Goal: Task Accomplishment & Management: Use online tool/utility

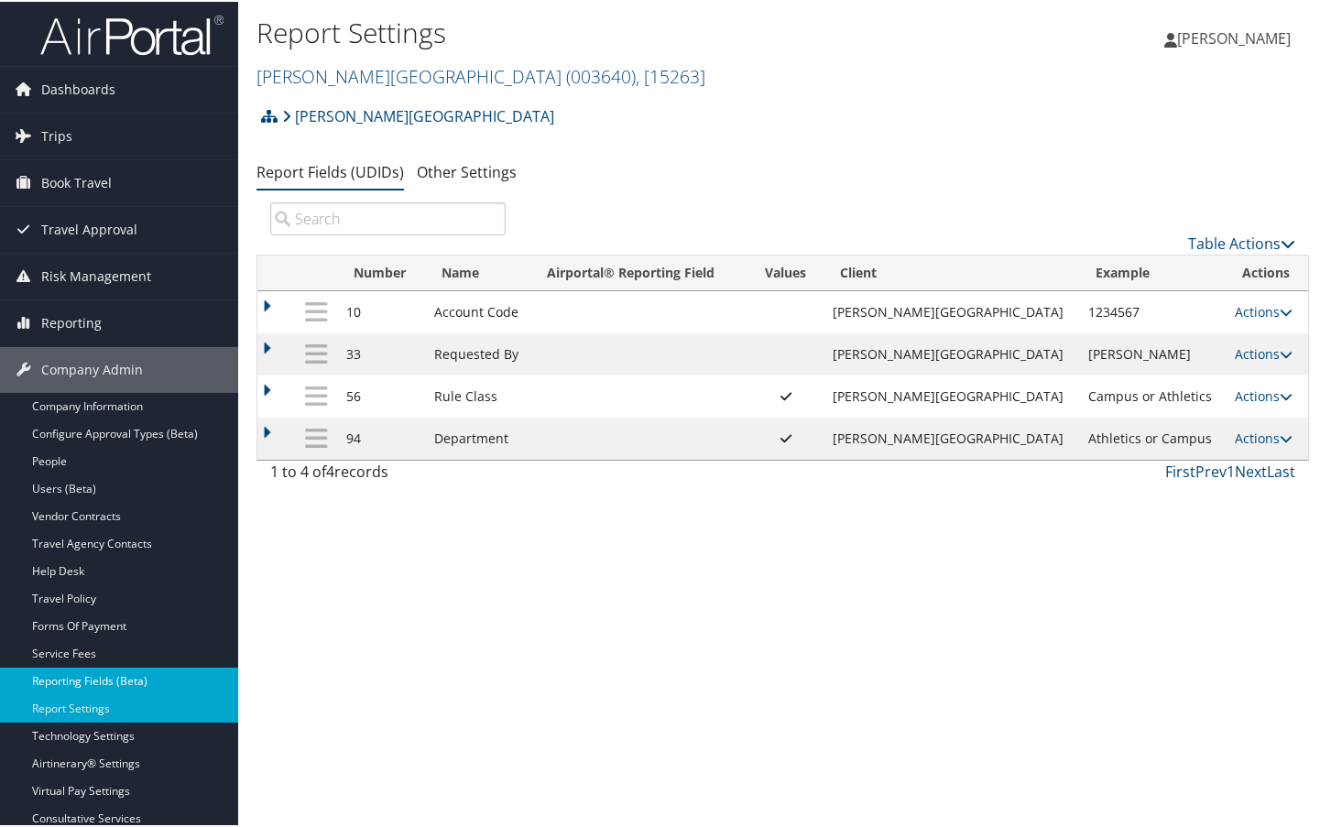
click at [136, 672] on link "Reporting Fields (Beta)" at bounding box center [119, 679] width 238 height 27
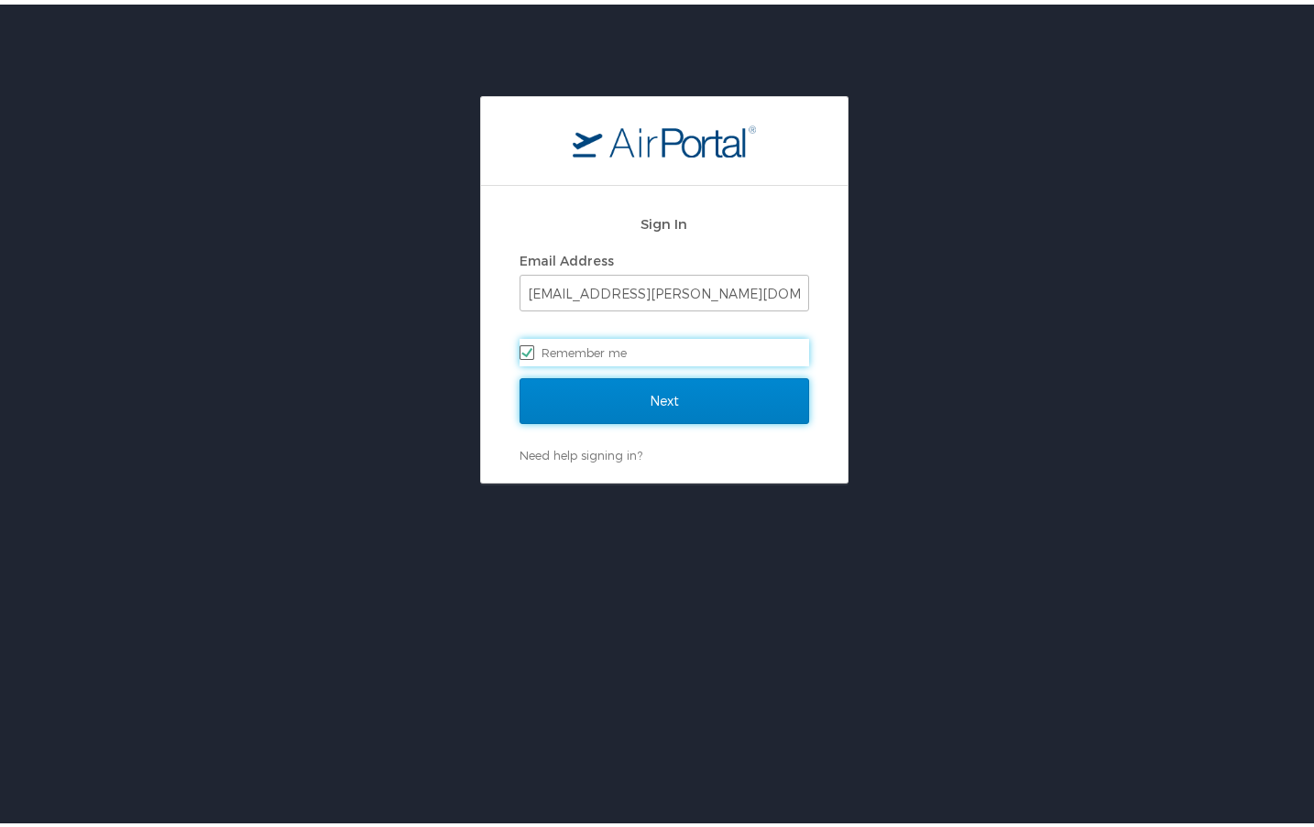
click at [667, 404] on input "Next" at bounding box center [663, 397] width 289 height 46
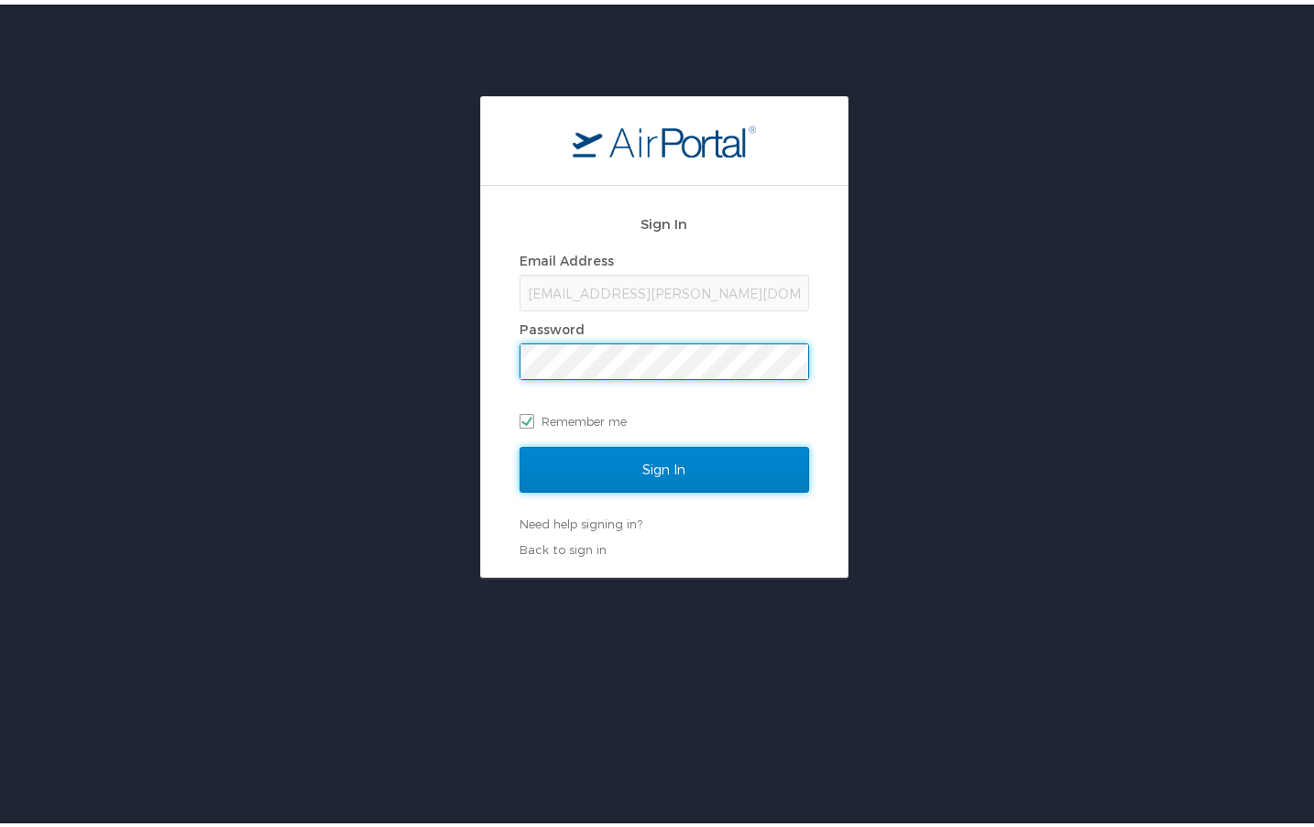
click at [627, 472] on input "Sign In" at bounding box center [663, 465] width 289 height 46
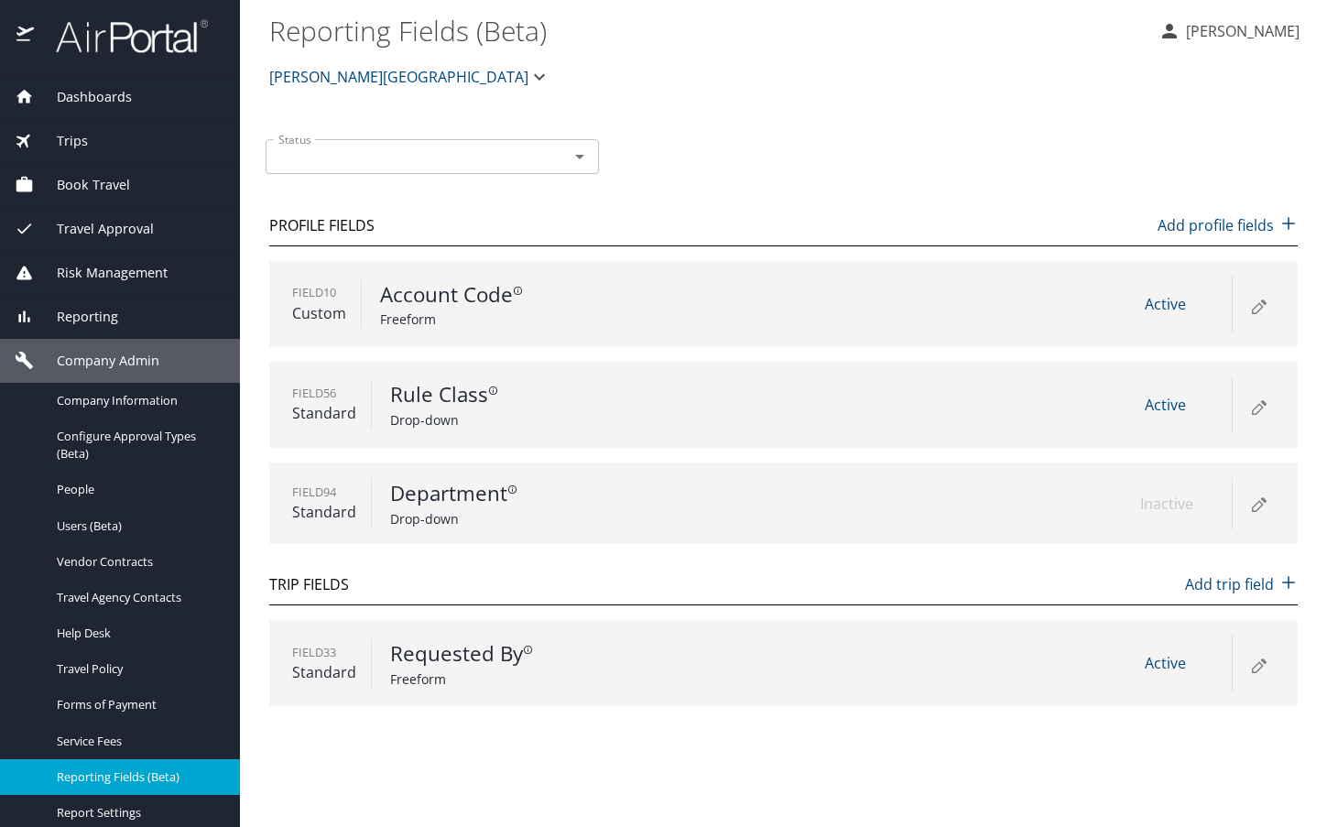
click at [1253, 413] on icon at bounding box center [1258, 409] width 10 height 10
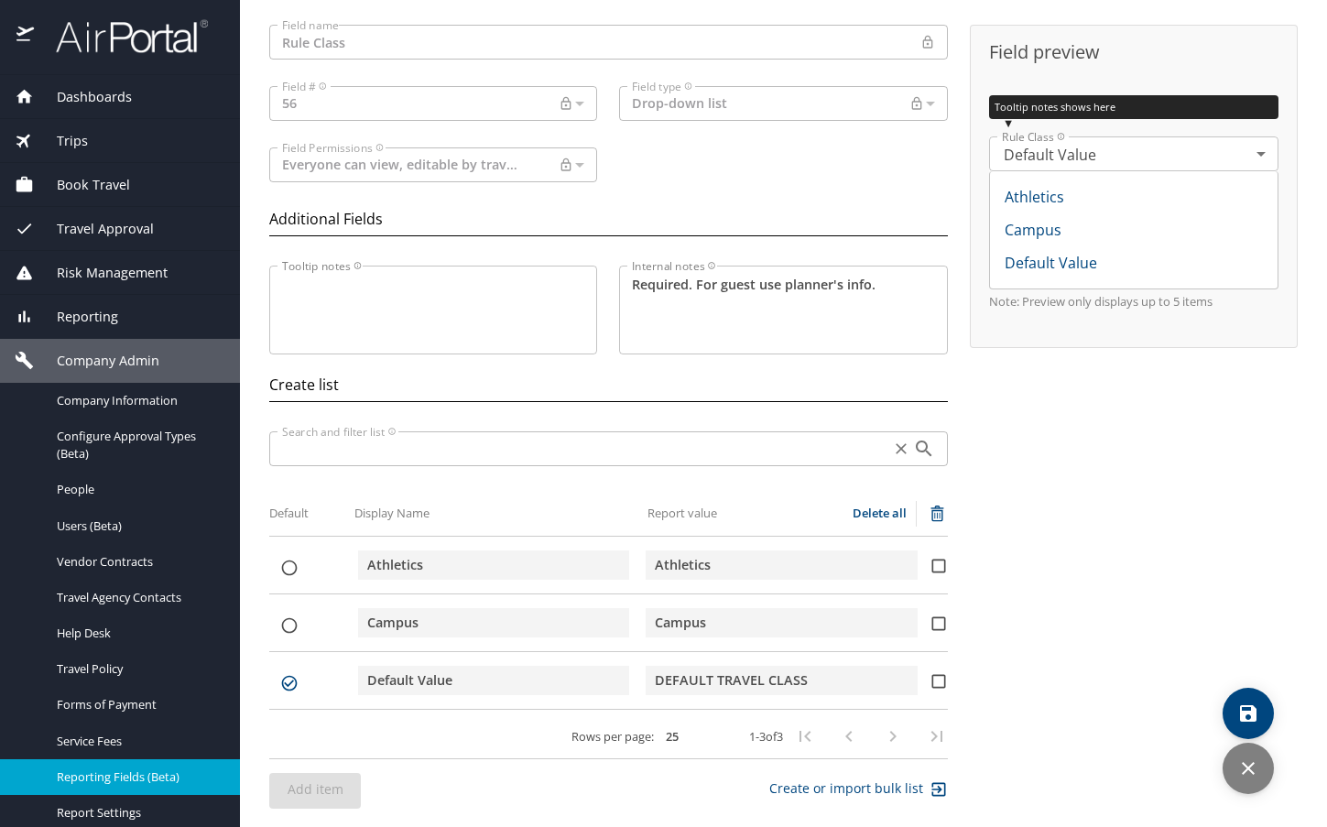
scroll to position [111, 0]
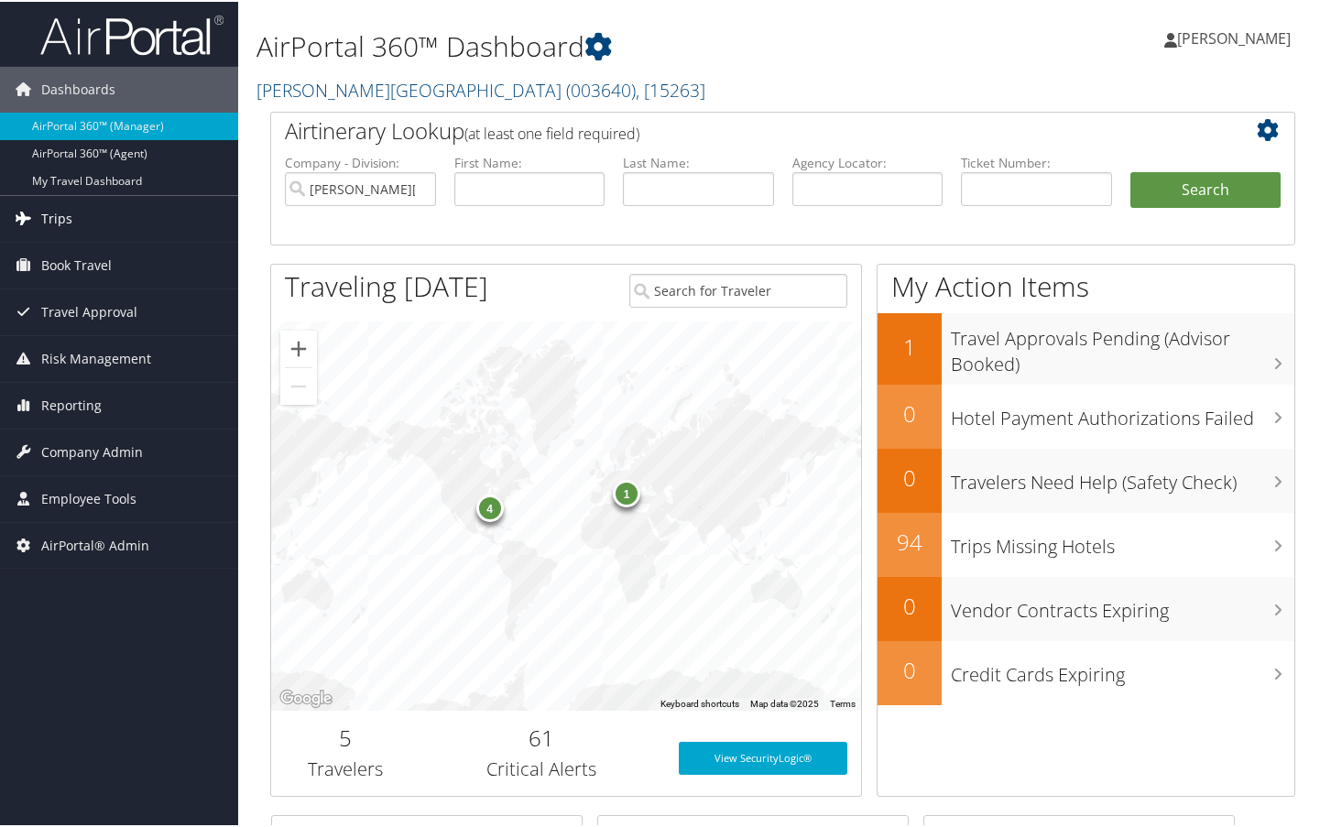
click at [100, 210] on link "Trips" at bounding box center [119, 217] width 238 height 46
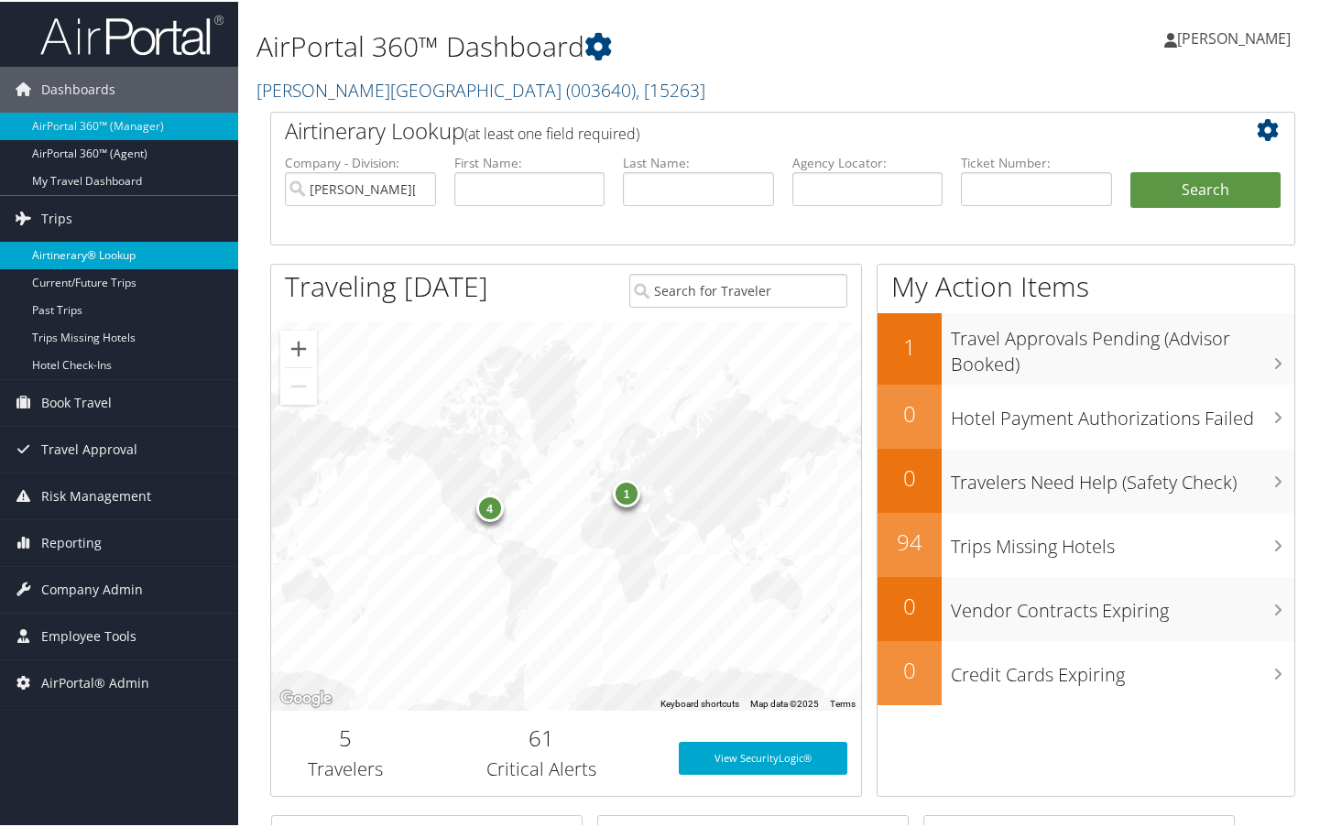
click at [70, 261] on link "Airtinerary® Lookup" at bounding box center [119, 253] width 238 height 27
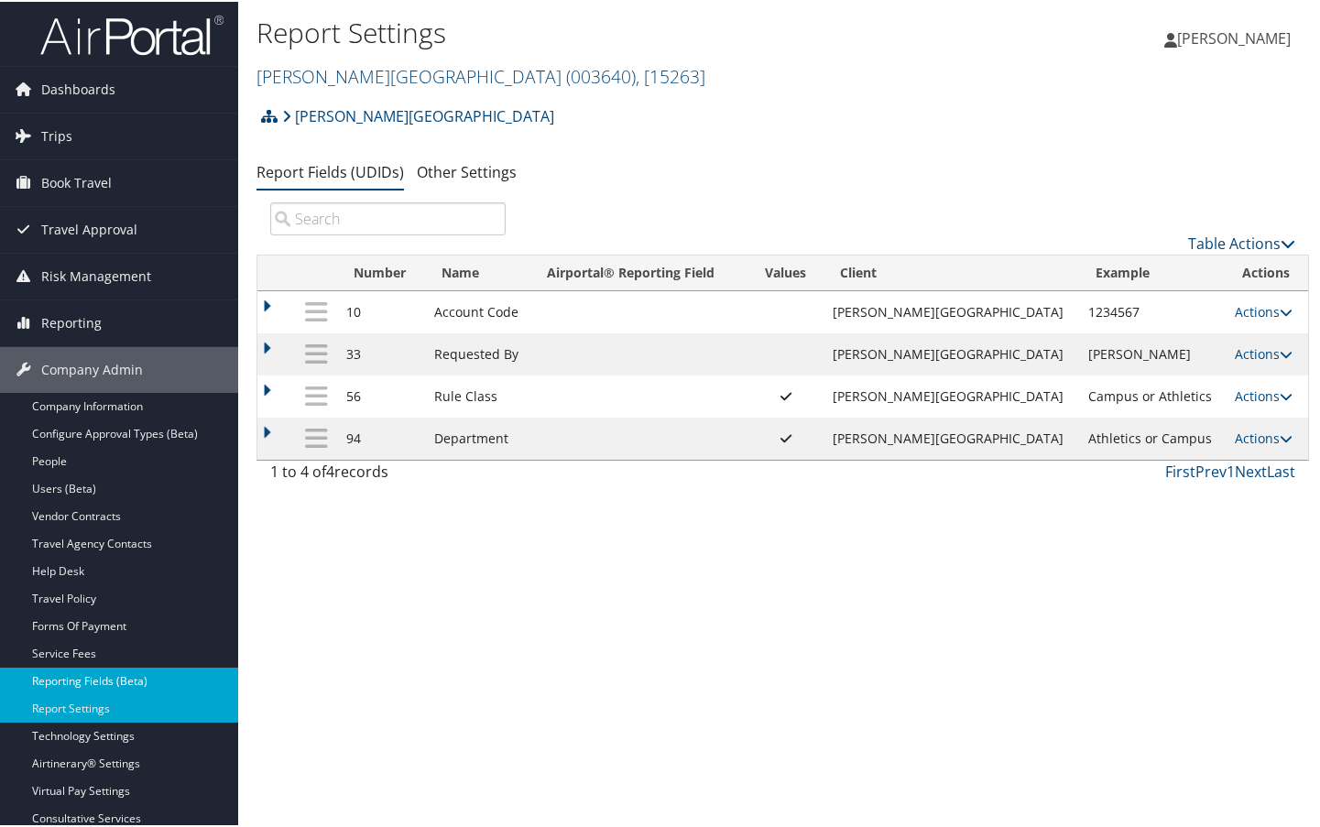
click at [171, 674] on link "Reporting Fields (Beta)" at bounding box center [119, 679] width 238 height 27
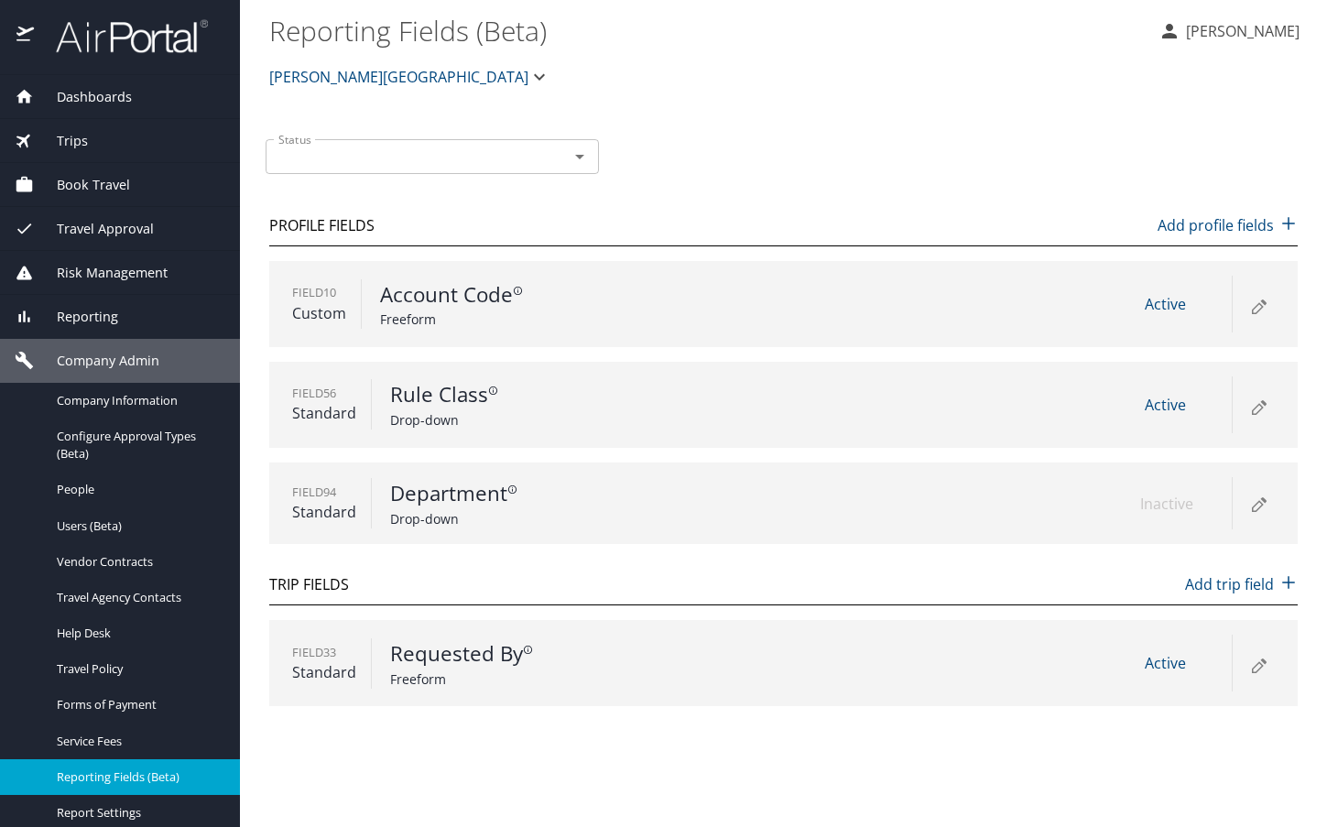
click at [1258, 402] on icon at bounding box center [1259, 406] width 22 height 22
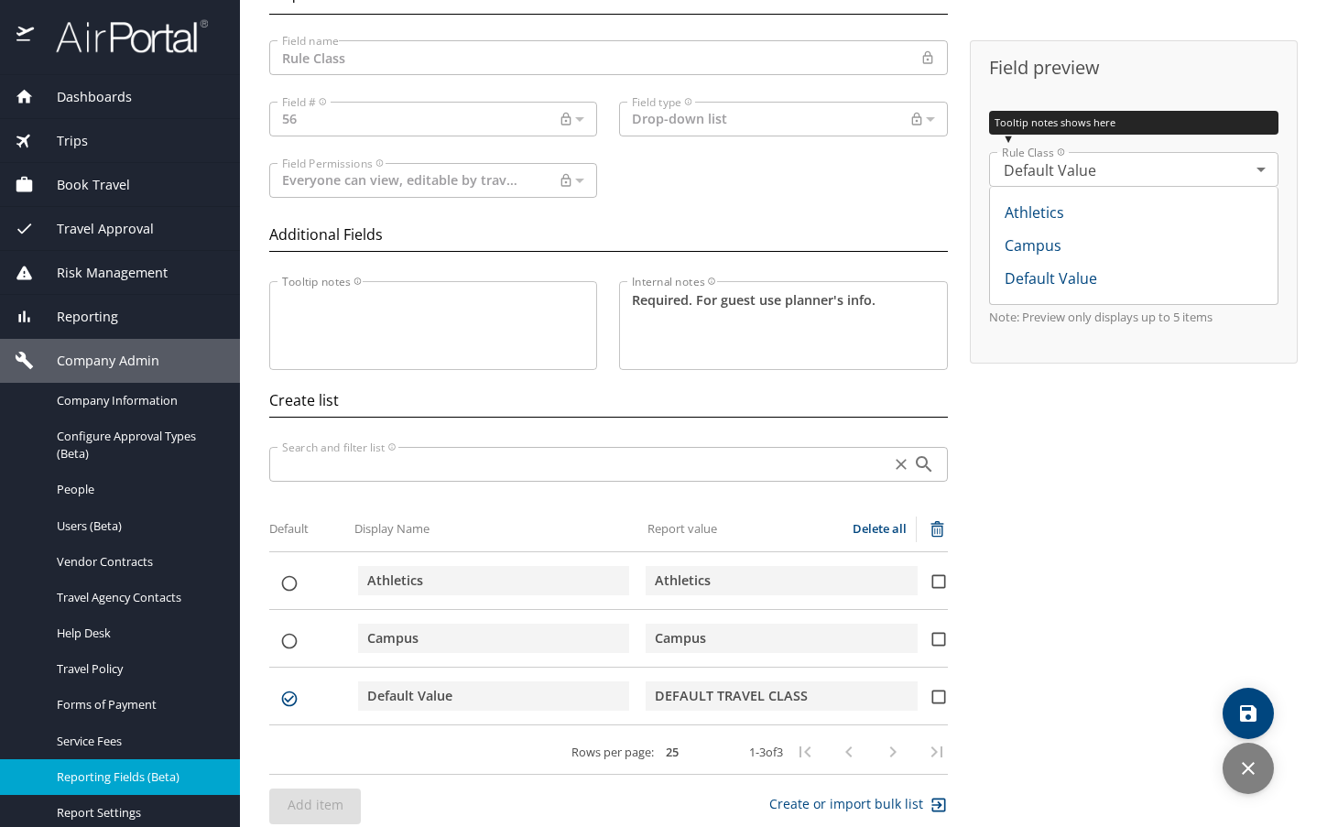
scroll to position [111, 0]
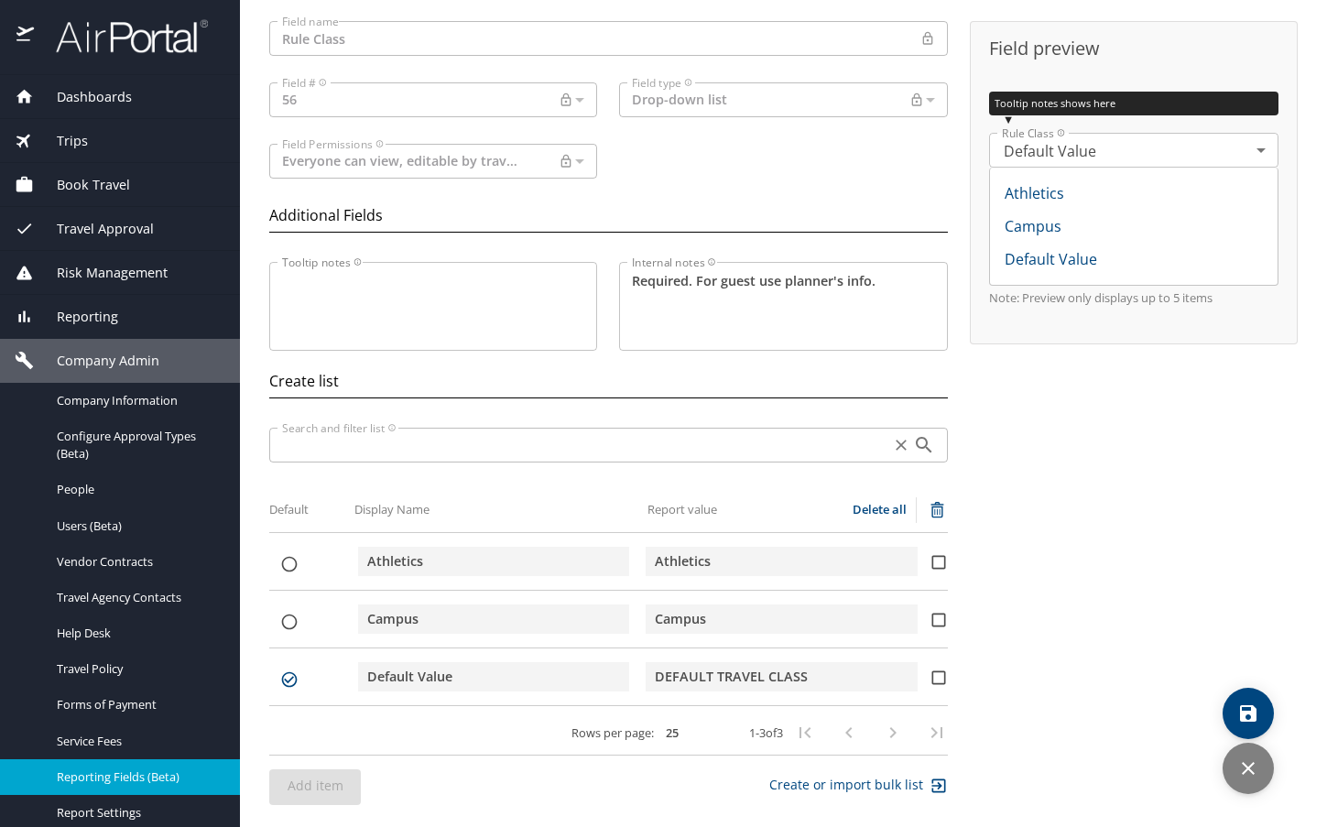
click at [1082, 265] on li "Default Value" at bounding box center [1134, 259] width 288 height 33
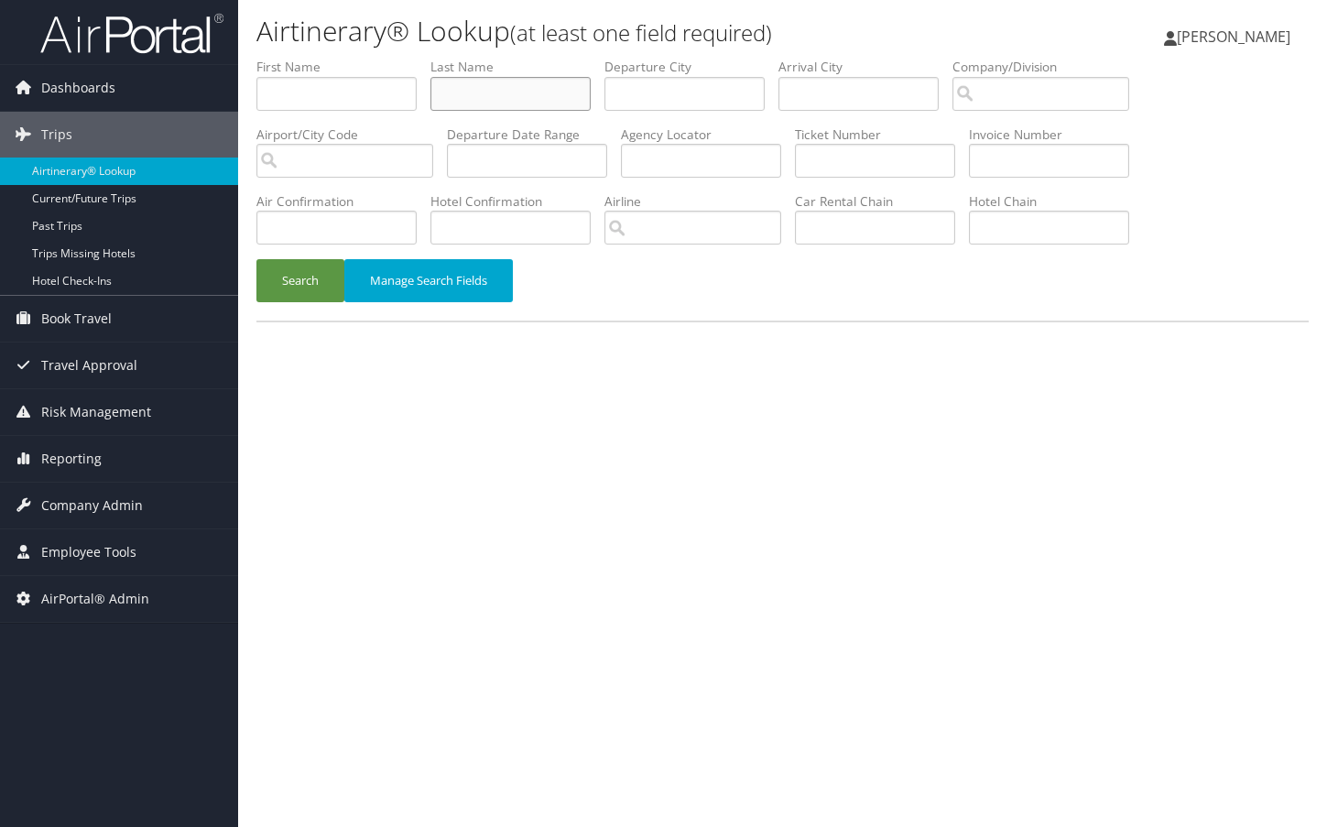
click at [525, 100] on input "text" at bounding box center [511, 94] width 160 height 34
paste input "[PERSON_NAME]"
drag, startPoint x: 485, startPoint y: 96, endPoint x: 411, endPoint y: 108, distance: 74.2
click at [411, 58] on ul "First Name Last Name [PERSON_NAME] Departure City Arrival City Company/Division…" at bounding box center [782, 58] width 1052 height 0
type input "[PERSON_NAME]"
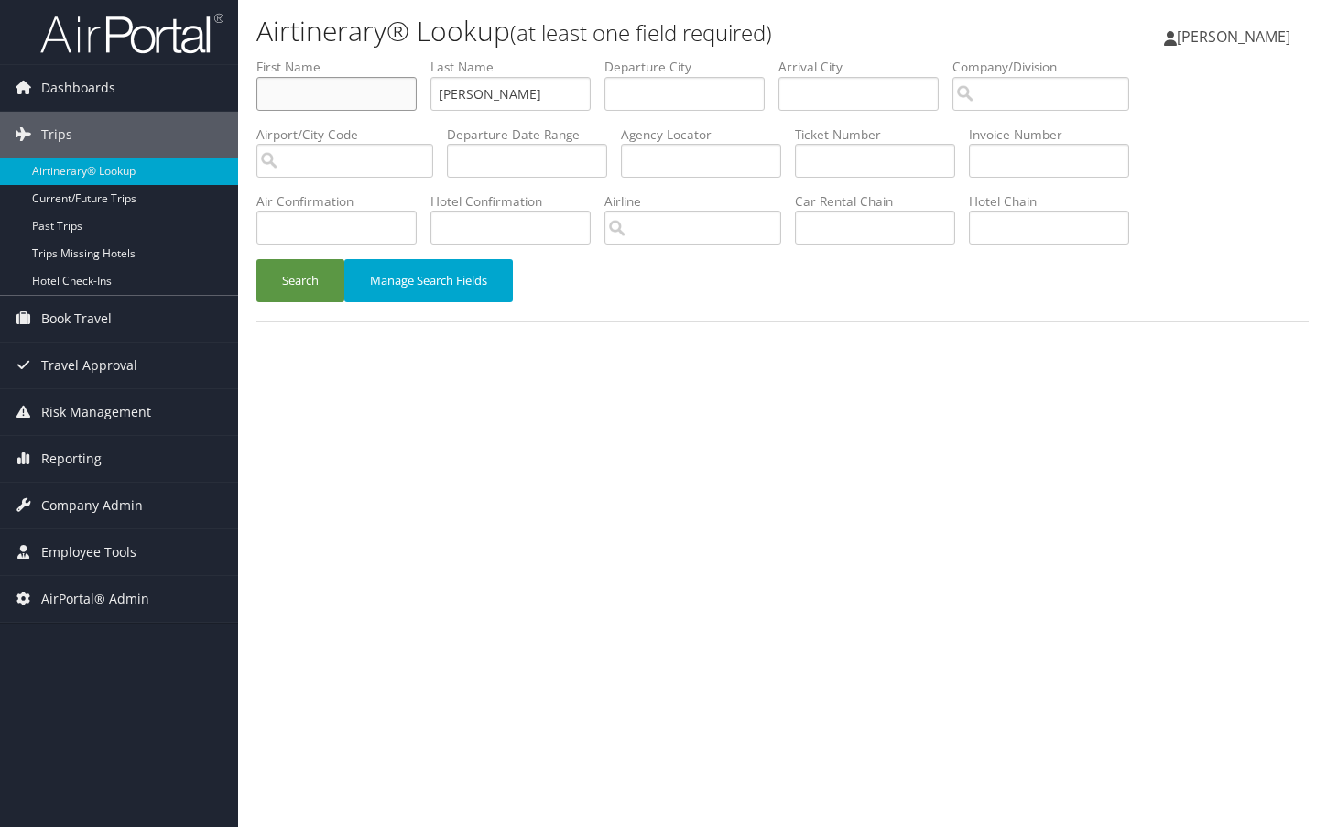
click at [374, 100] on input "text" at bounding box center [336, 94] width 160 height 34
paste input "[PERSON_NAME]"
drag, startPoint x: 387, startPoint y: 89, endPoint x: 311, endPoint y: 89, distance: 75.1
click at [311, 89] on input "[PERSON_NAME]" at bounding box center [336, 94] width 160 height 34
type input "[PERSON_NAME]"
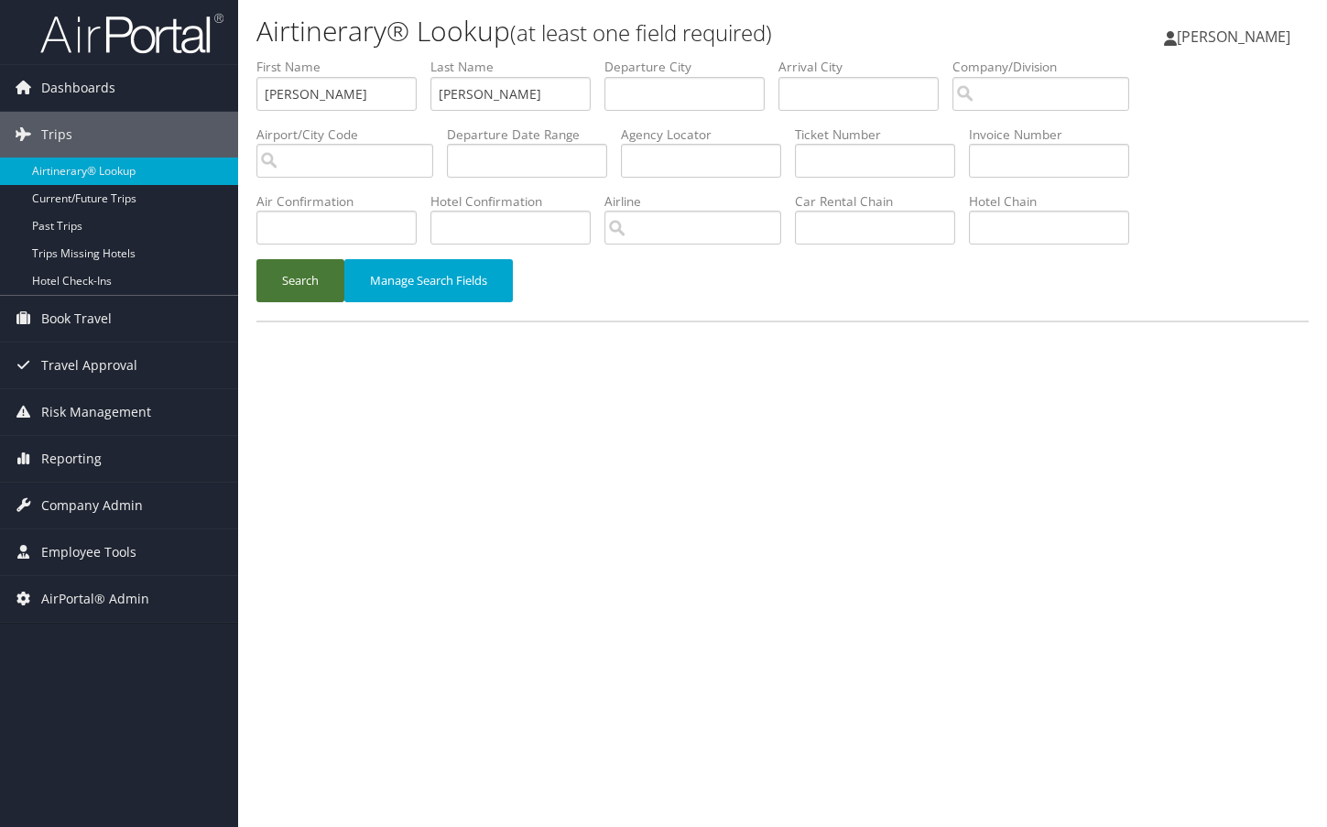
click at [310, 285] on button "Search" at bounding box center [300, 280] width 88 height 43
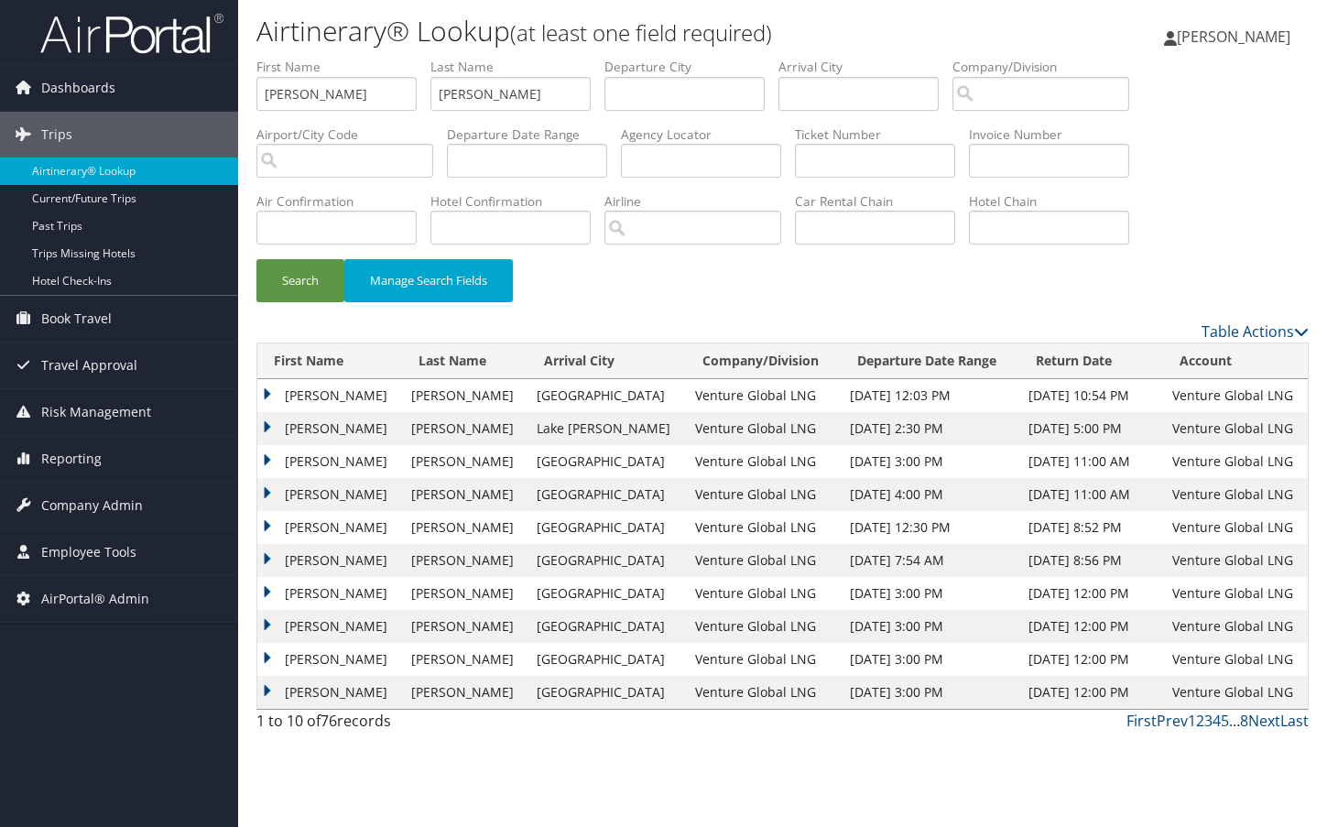
click at [267, 392] on td "[PERSON_NAME]" at bounding box center [329, 395] width 145 height 33
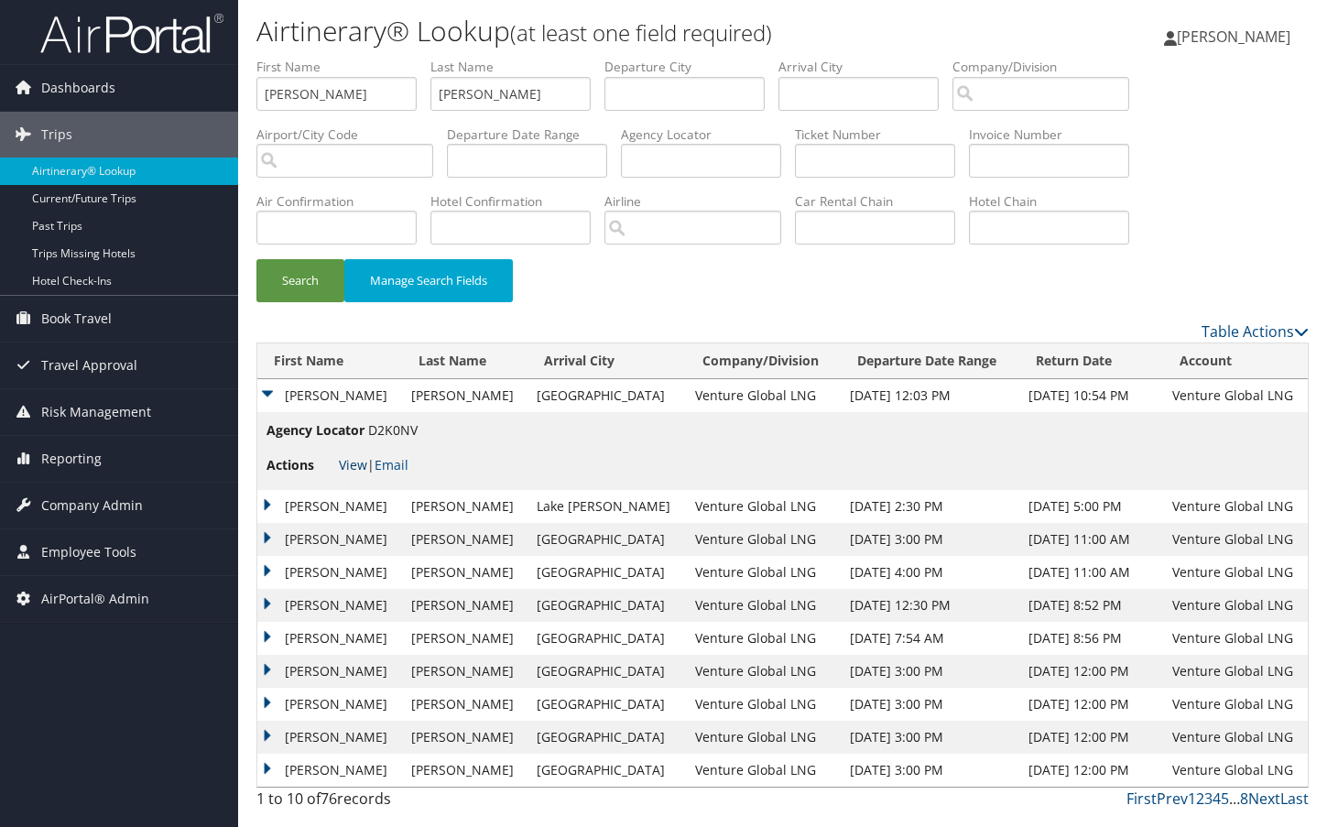
click at [361, 460] on link "View" at bounding box center [353, 464] width 28 height 17
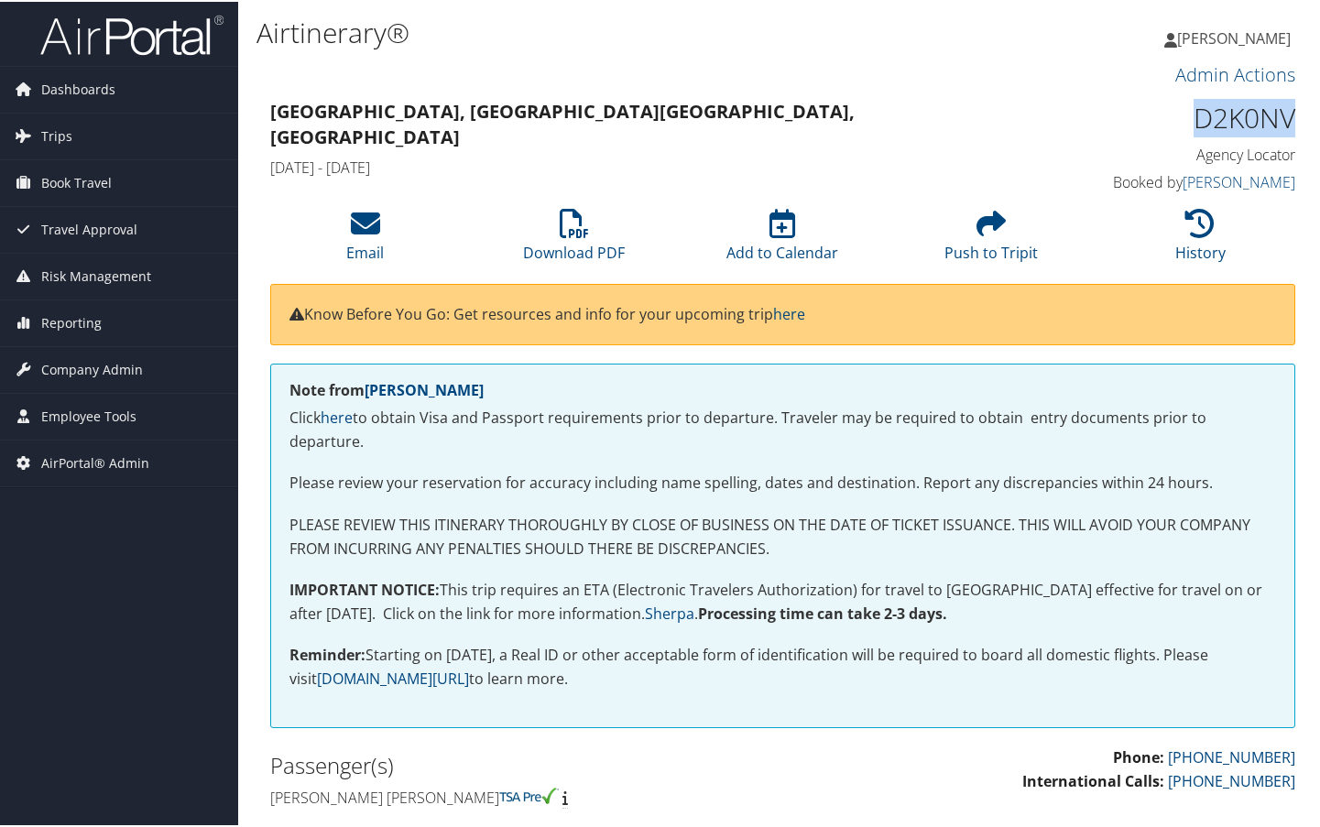
drag, startPoint x: 1291, startPoint y: 115, endPoint x: 1188, endPoint y: 123, distance: 102.9
click at [1188, 123] on div "D2K0NV Agency Locator Agency Locator D2K0NV Booked by [PERSON_NAME] Booked by […" at bounding box center [1177, 145] width 263 height 104
copy h1 "D2K0NV"
